Goal: Transaction & Acquisition: Book appointment/travel/reservation

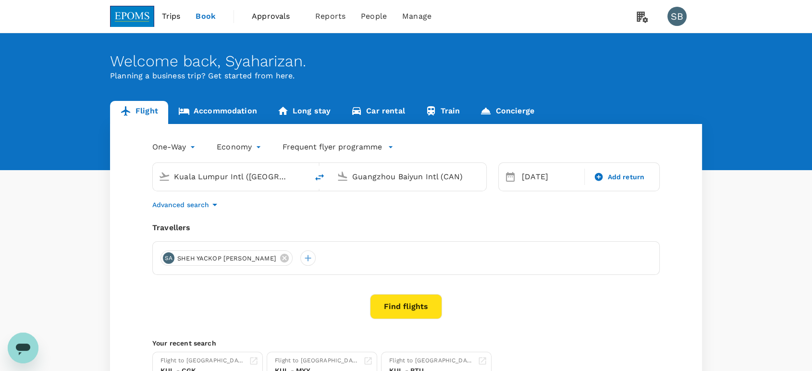
click at [378, 178] on input "Guangzhou Baiyun Intl (CAN)" at bounding box center [409, 176] width 114 height 15
drag, startPoint x: 401, startPoint y: 222, endPoint x: 405, endPoint y: 224, distance: 5.4
click at [402, 221] on li "Bintulu BTU" at bounding box center [416, 214] width 221 height 21
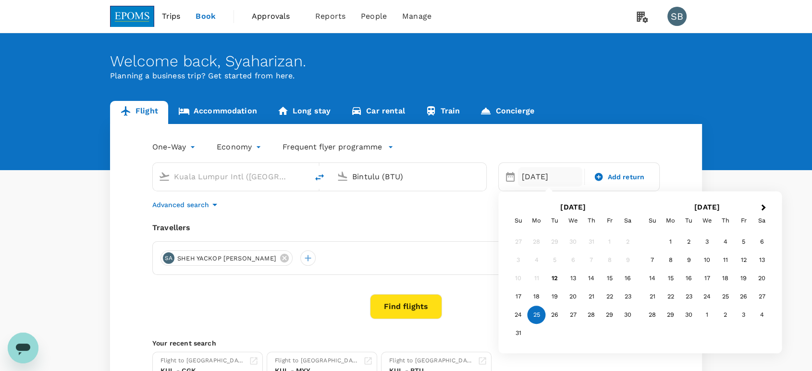
type input "Bintulu (BTU)"
click at [411, 300] on button "Find flights" at bounding box center [406, 306] width 72 height 25
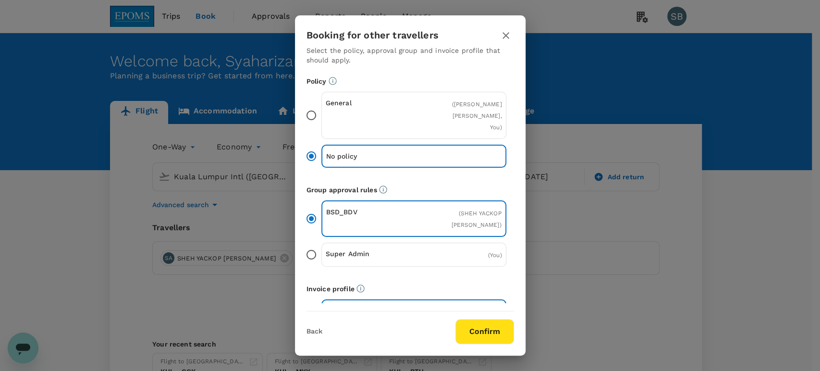
click at [491, 327] on button "Confirm" at bounding box center [484, 331] width 59 height 25
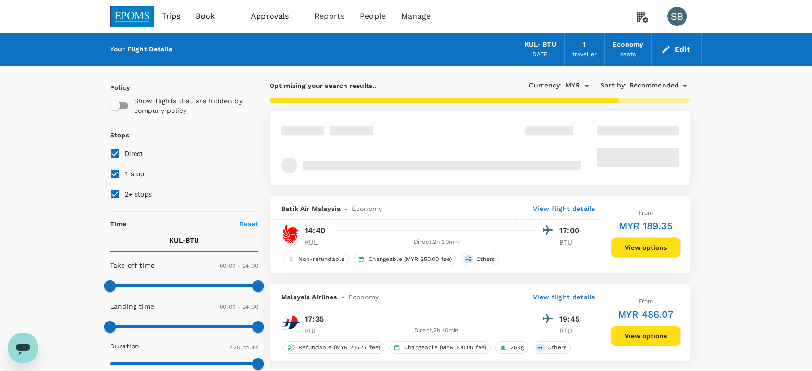
click at [649, 84] on span "Recommended" at bounding box center [654, 85] width 50 height 11
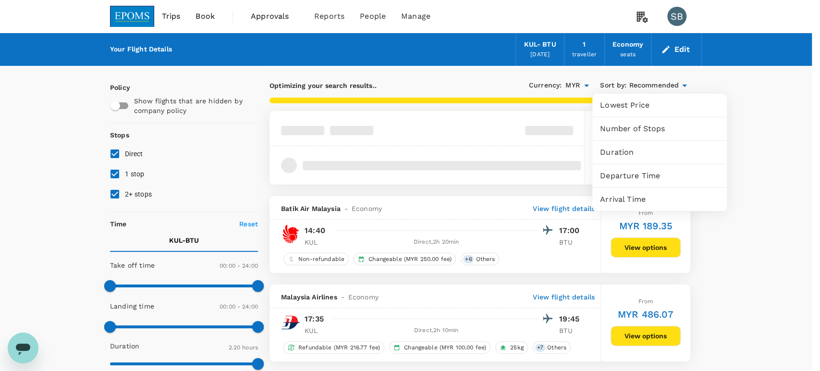
click at [644, 177] on span "Departure Time" at bounding box center [659, 176] width 119 height 12
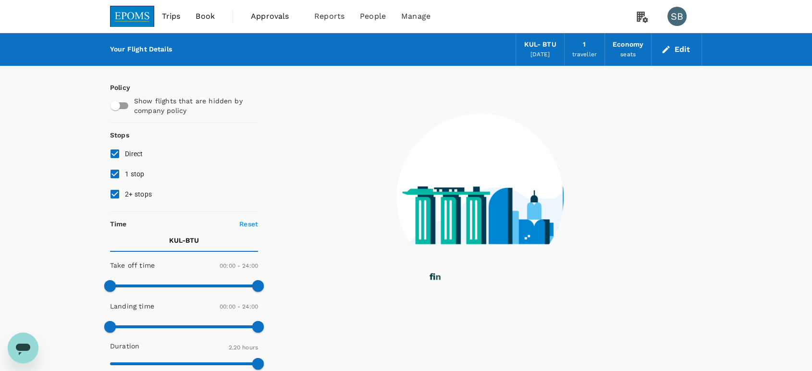
click at [110, 187] on input "2+ stops" at bounding box center [115, 194] width 20 height 20
checkbox input "false"
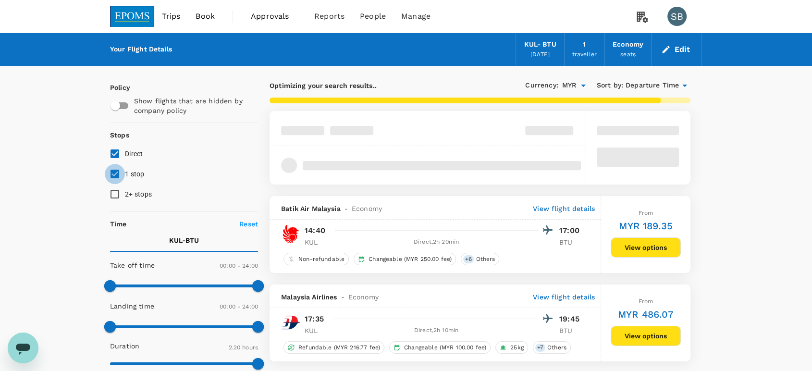
click at [116, 172] on input "1 stop" at bounding box center [115, 174] width 20 height 20
checkbox input "false"
type input "1580"
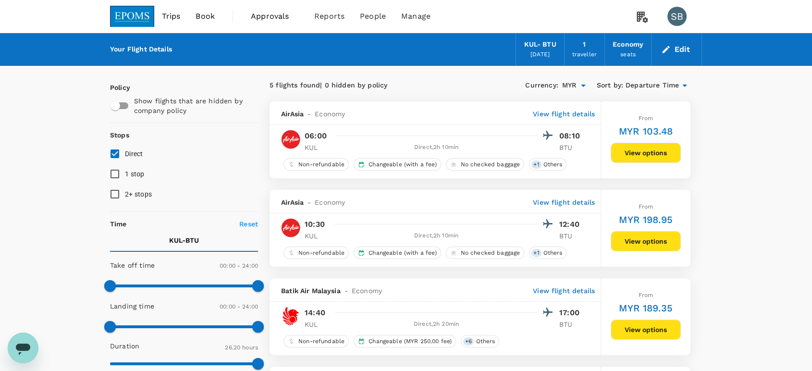
click at [143, 12] on img at bounding box center [132, 16] width 44 height 21
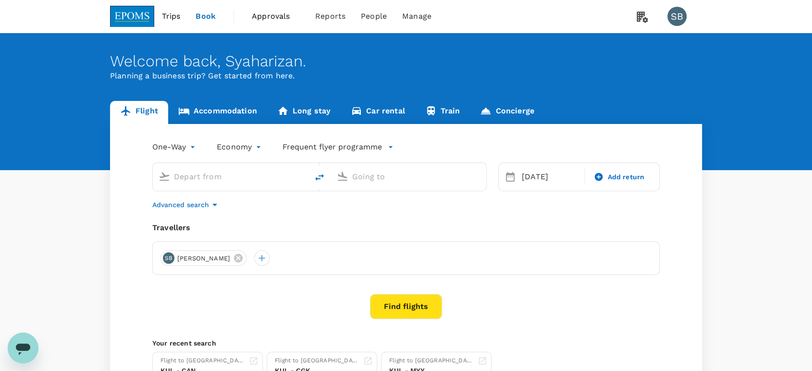
type input "Kuala Lumpur Intl ([GEOGRAPHIC_DATA])"
type input "Bintulu (BTU)"
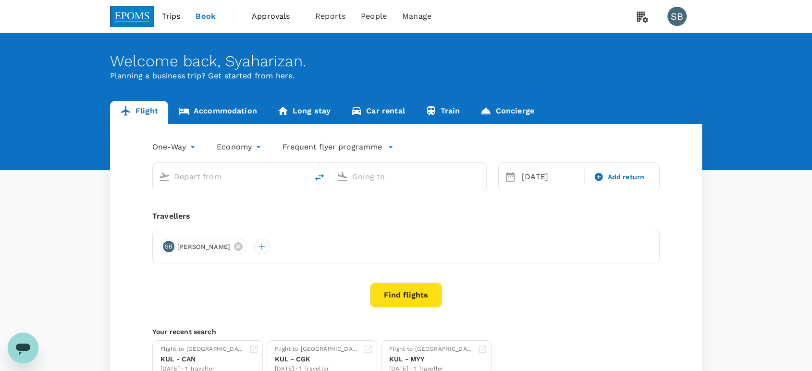
type input "Kuala Lumpur Intl ([GEOGRAPHIC_DATA])"
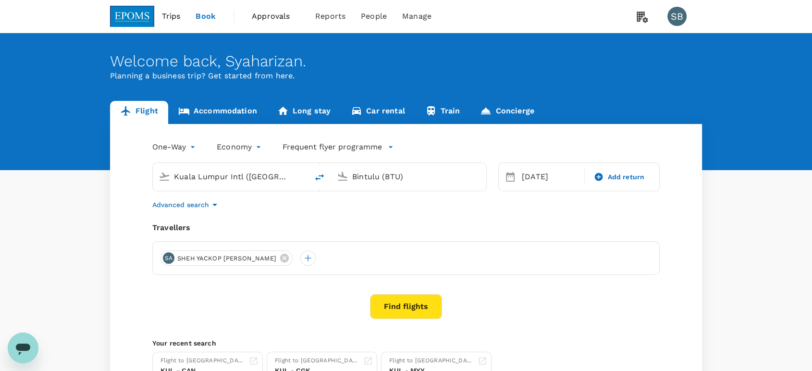
click at [389, 174] on input "Bintulu (BTU)" at bounding box center [409, 176] width 114 height 15
click at [380, 208] on div "Kuching Intl KCH" at bounding box center [417, 214] width 206 height 15
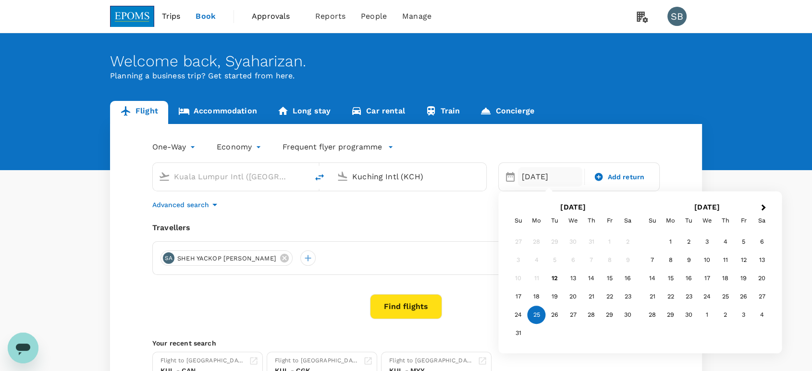
type input "Kuching Intl (KCH)"
click at [418, 307] on button "Find flights" at bounding box center [406, 306] width 72 height 25
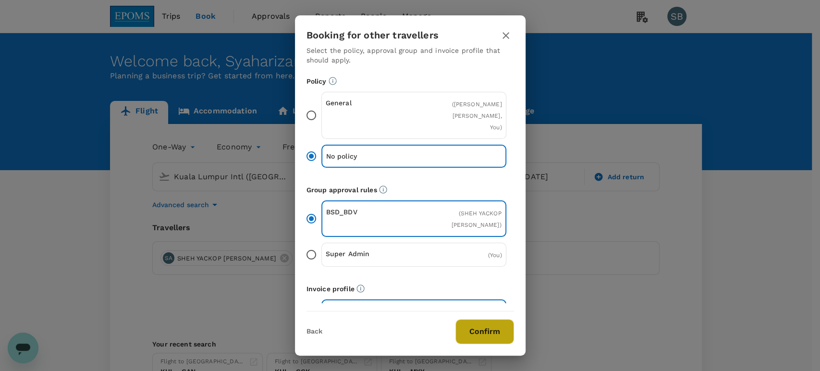
click at [489, 325] on button "Confirm" at bounding box center [484, 331] width 59 height 25
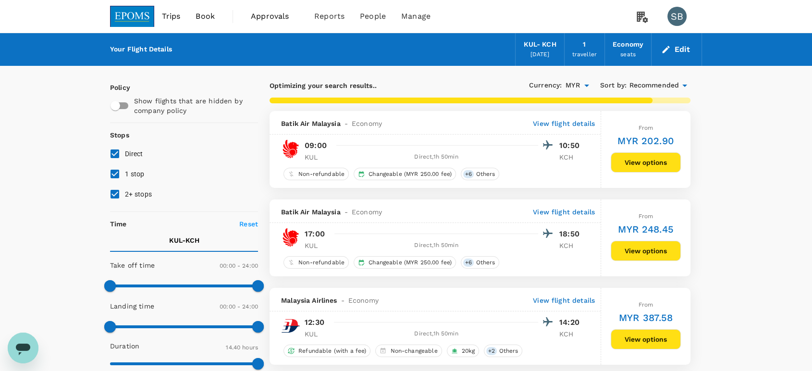
click at [669, 85] on span "Recommended" at bounding box center [654, 85] width 50 height 11
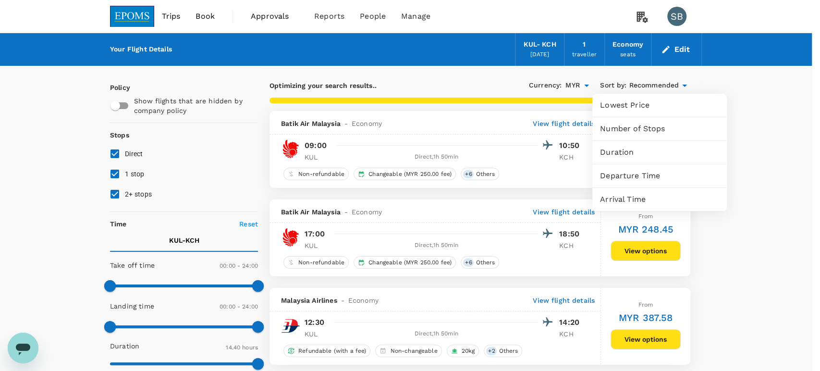
click at [652, 156] on span "Duration" at bounding box center [659, 153] width 119 height 12
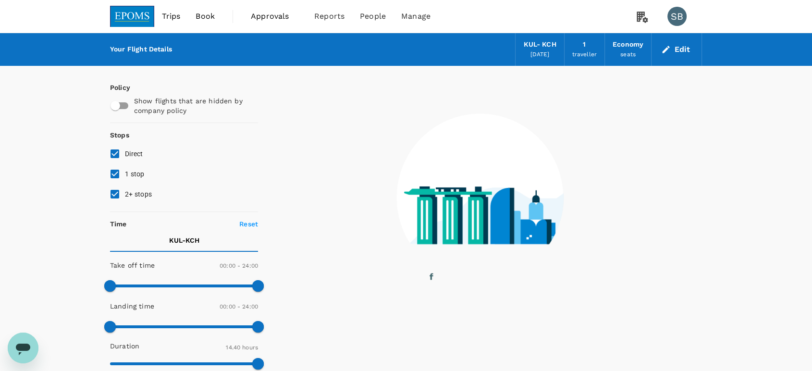
click at [634, 82] on div at bounding box center [480, 191] width 444 height 251
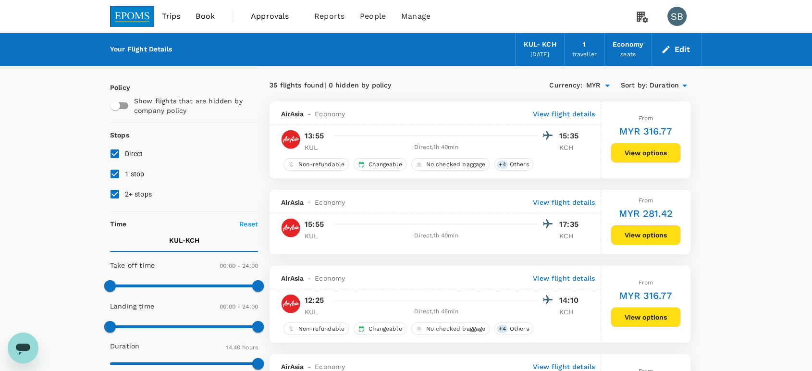
click at [640, 86] on span "Sort by :" at bounding box center [634, 85] width 26 height 11
click at [669, 84] on span "Duration" at bounding box center [663, 85] width 29 height 11
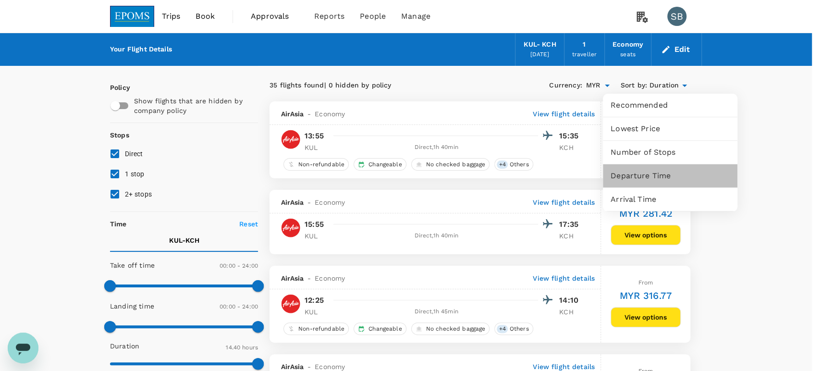
click at [664, 176] on span "Departure Time" at bounding box center [670, 176] width 119 height 12
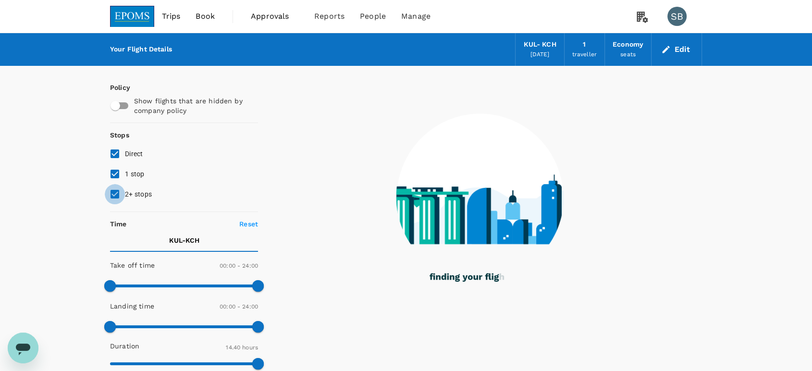
drag, startPoint x: 118, startPoint y: 192, endPoint x: 118, endPoint y: 181, distance: 11.1
click at [117, 191] on input "2+ stops" at bounding box center [115, 194] width 20 height 20
checkbox input "false"
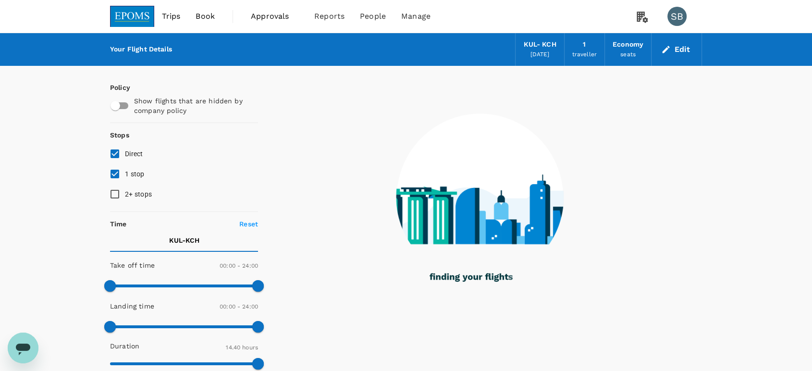
drag, startPoint x: 119, startPoint y: 174, endPoint x: 161, endPoint y: 191, distance: 46.1
click at [119, 173] on input "1 stop" at bounding box center [115, 174] width 20 height 20
checkbox input "false"
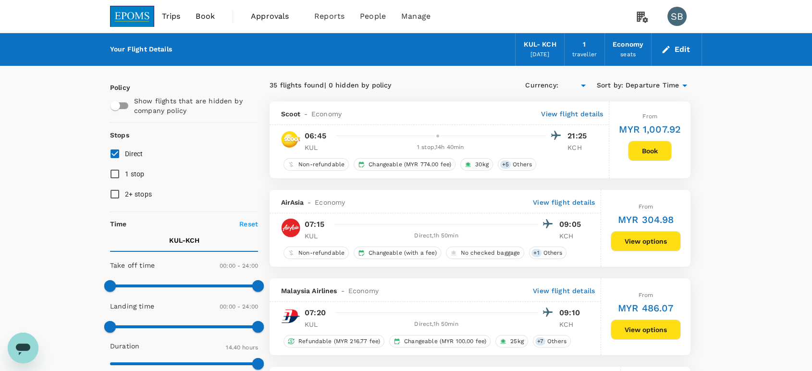
type input "MYR"
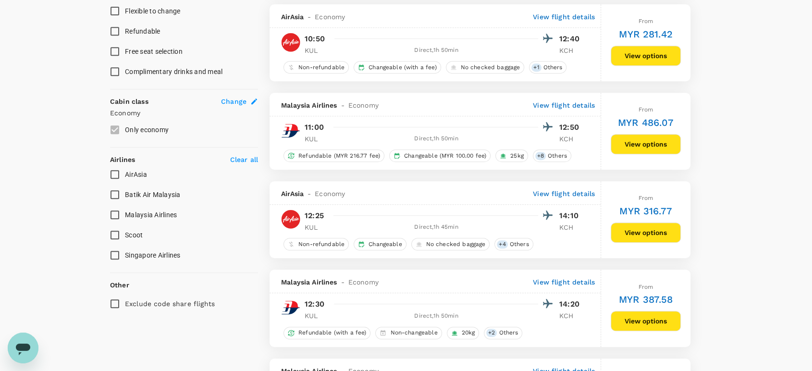
scroll to position [534, 0]
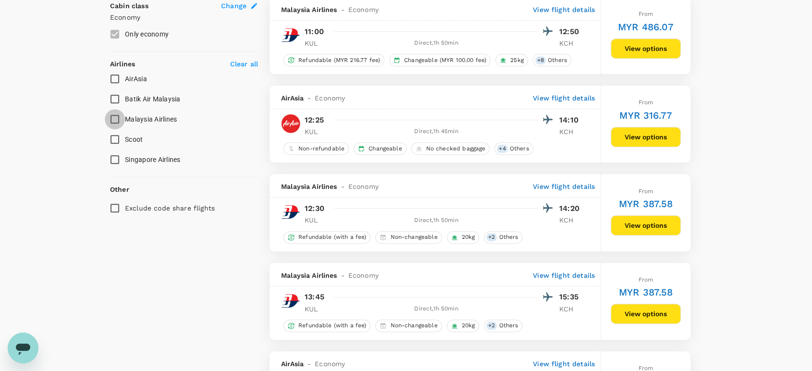
click at [115, 110] on input "Malaysia Airlines" at bounding box center [115, 119] width 20 height 20
checkbox input "true"
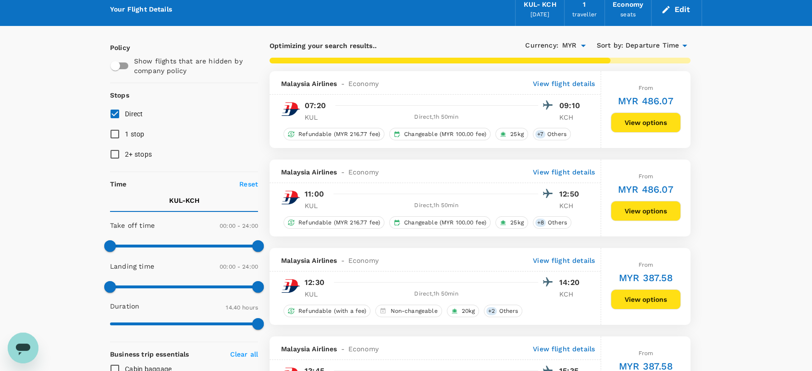
scroll to position [0, 0]
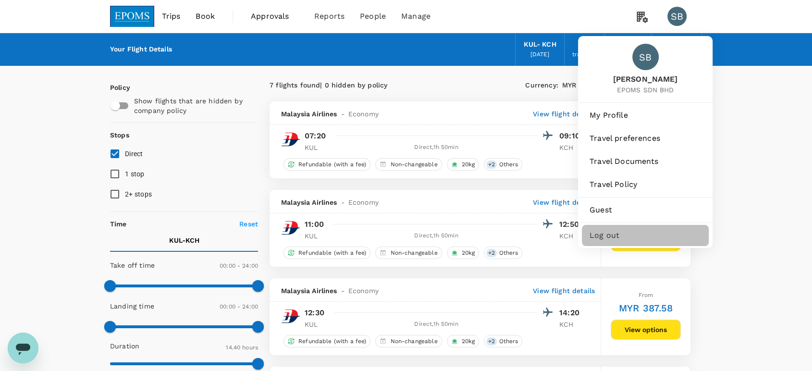
click at [652, 237] on span "Log out" at bounding box center [644, 236] width 111 height 12
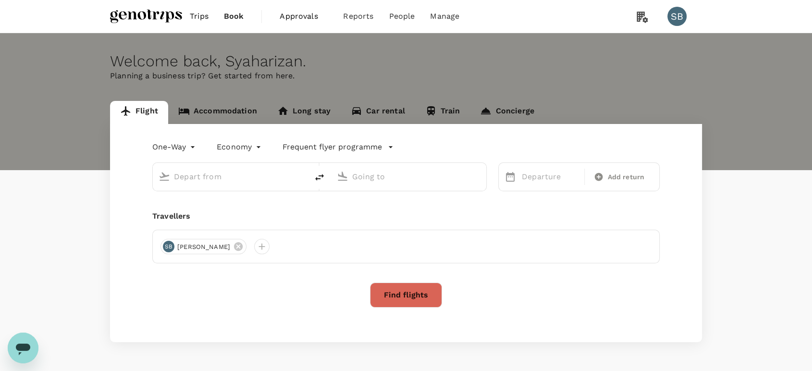
type input "Kuala Lumpur, Malaysia (any)"
type input "Bintulu (BTU)"
